Goal: Information Seeking & Learning: Learn about a topic

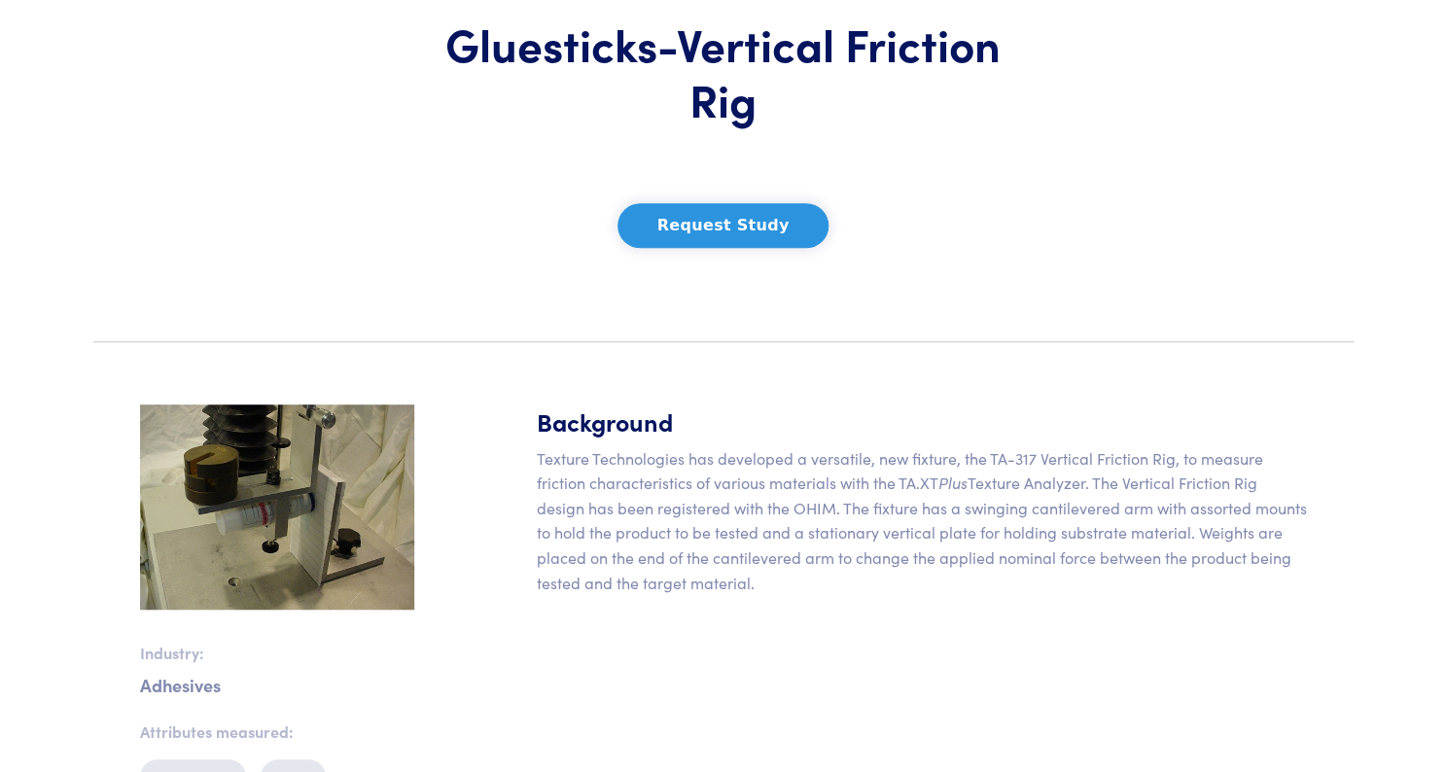
scroll to position [221, 0]
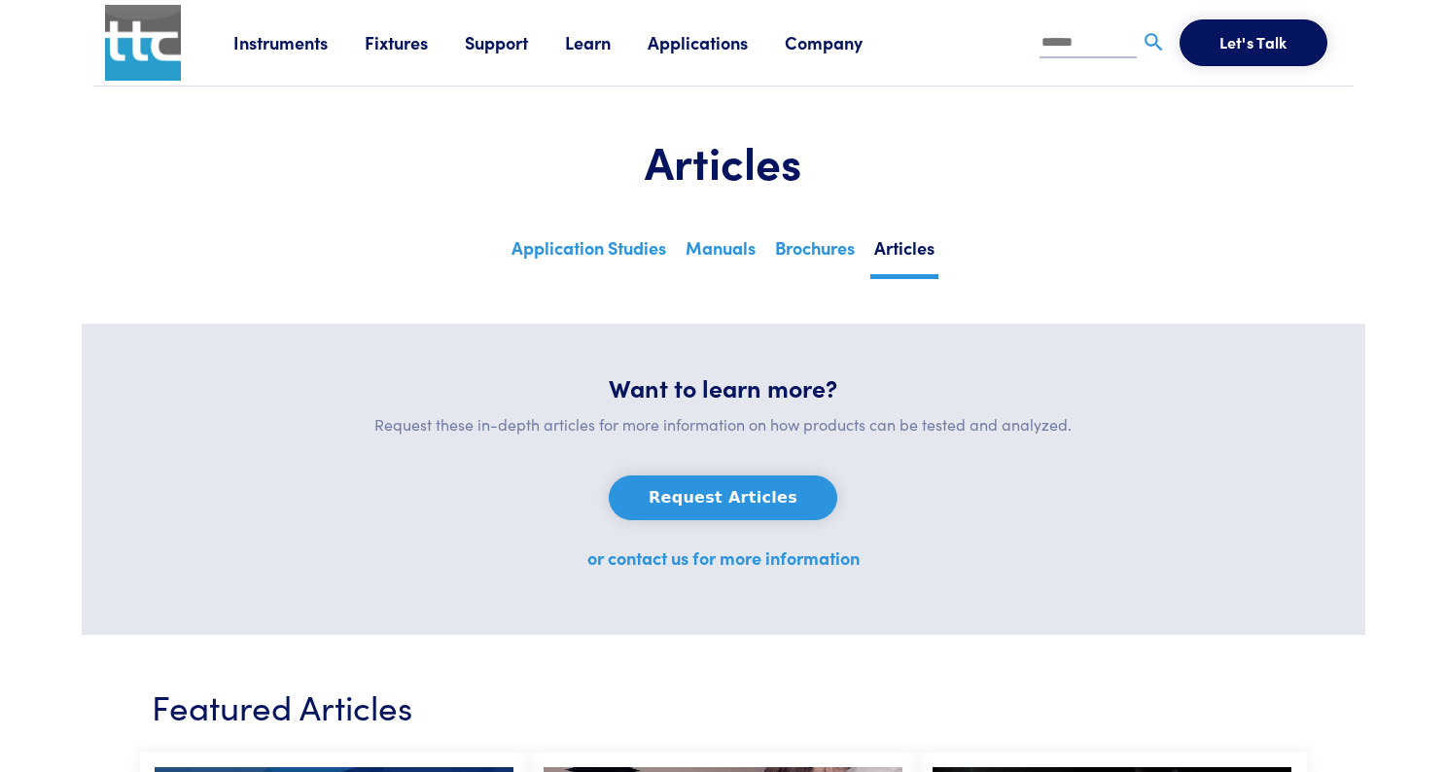
scroll to position [10381, 0]
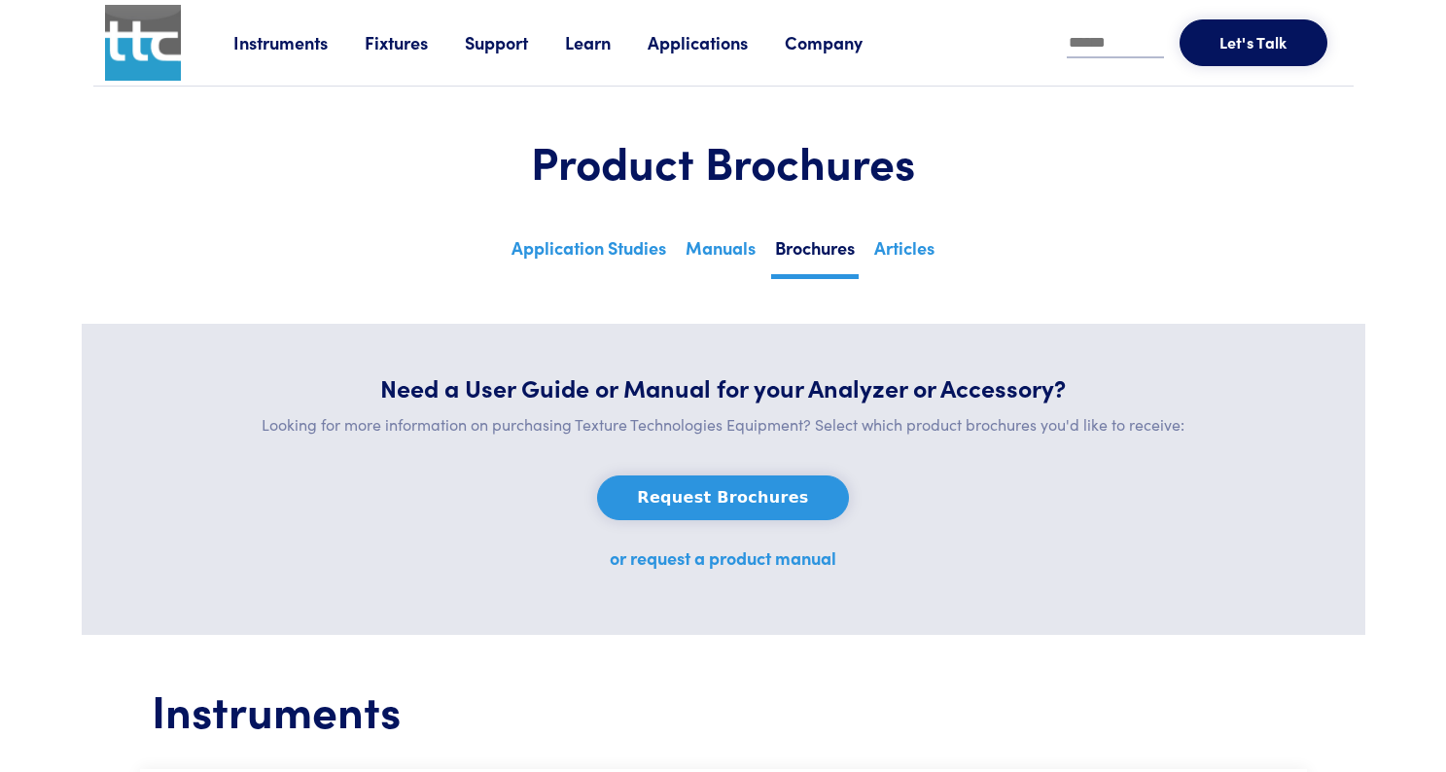
scroll to position [14689, 0]
